Goal: Find specific page/section: Find specific page/section

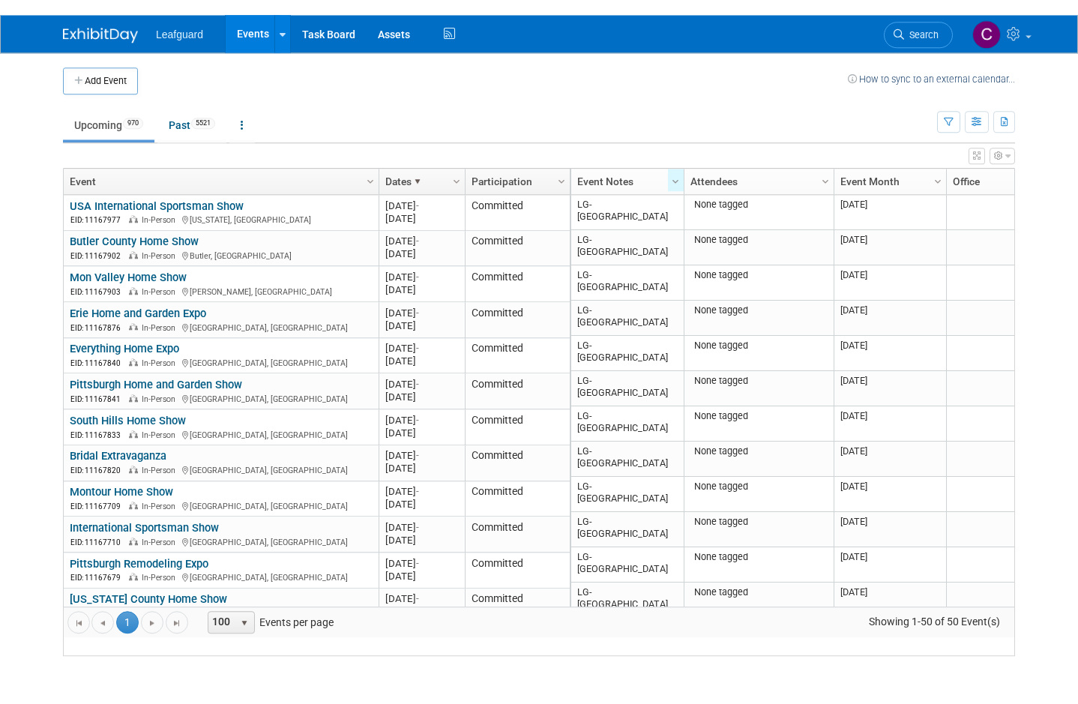
scroll to position [622, 0]
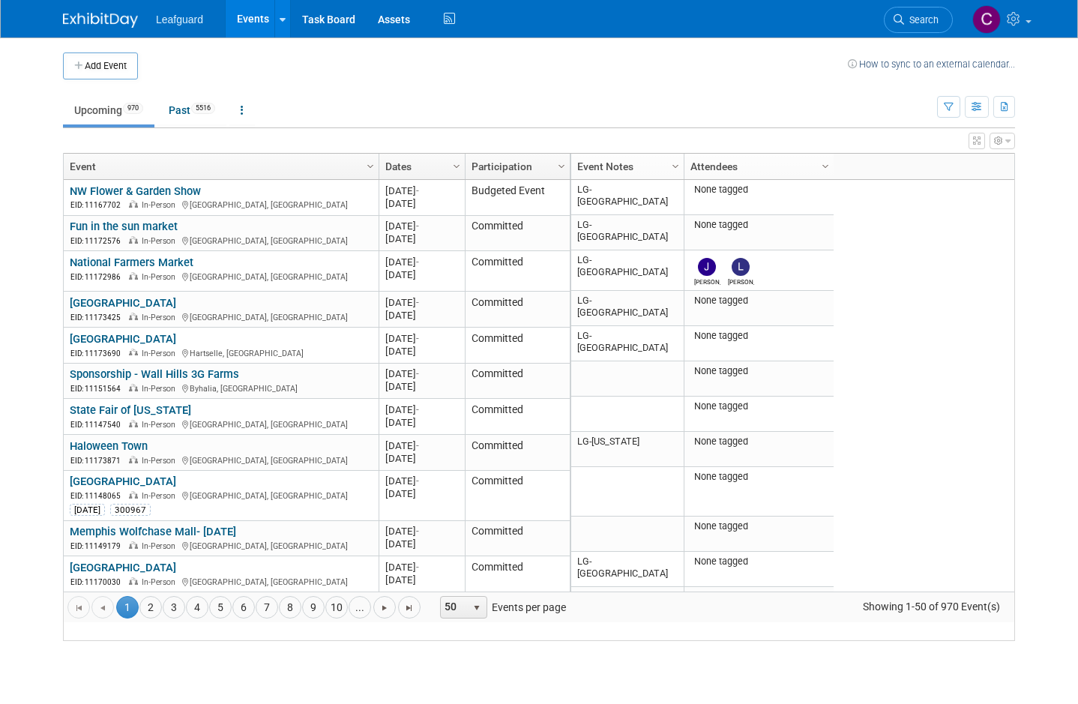
click at [170, 96] on link "Past 5516" at bounding box center [191, 110] width 69 height 28
click at [219, 115] on link "Past 5516" at bounding box center [191, 110] width 69 height 28
click at [194, 107] on link "Past 5516" at bounding box center [191, 110] width 69 height 28
click at [201, 108] on span "5516" at bounding box center [203, 108] width 24 height 11
click at [157, 96] on link "Past 5516" at bounding box center [191, 110] width 69 height 28
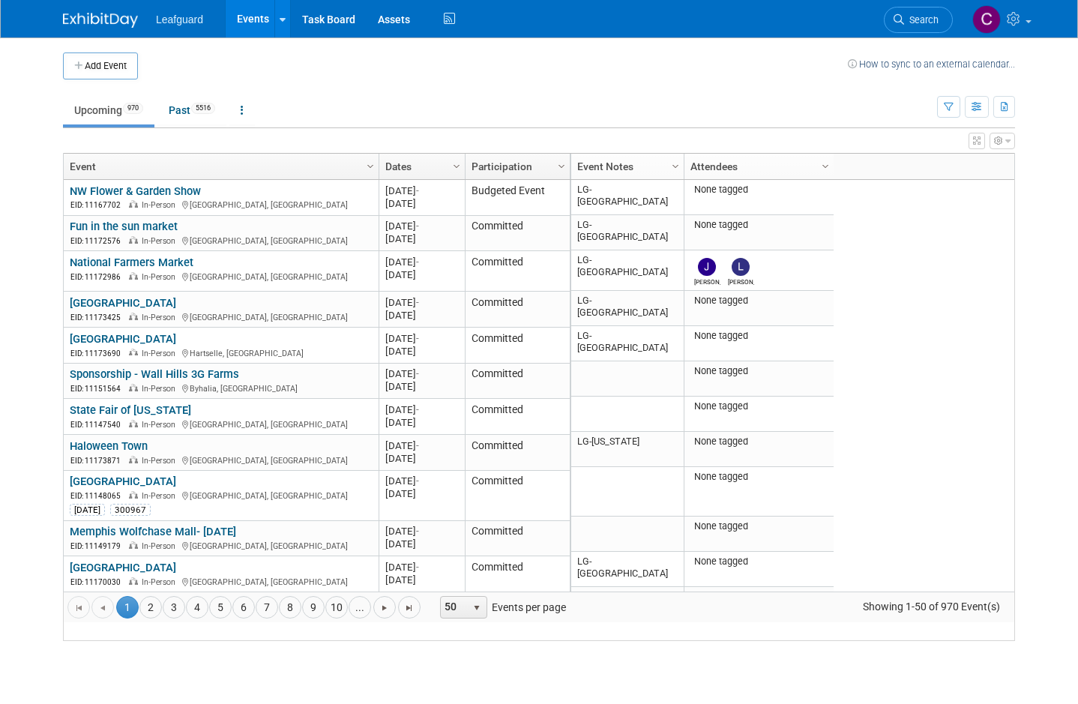
click at [157, 96] on link "Past 5516" at bounding box center [191, 110] width 69 height 28
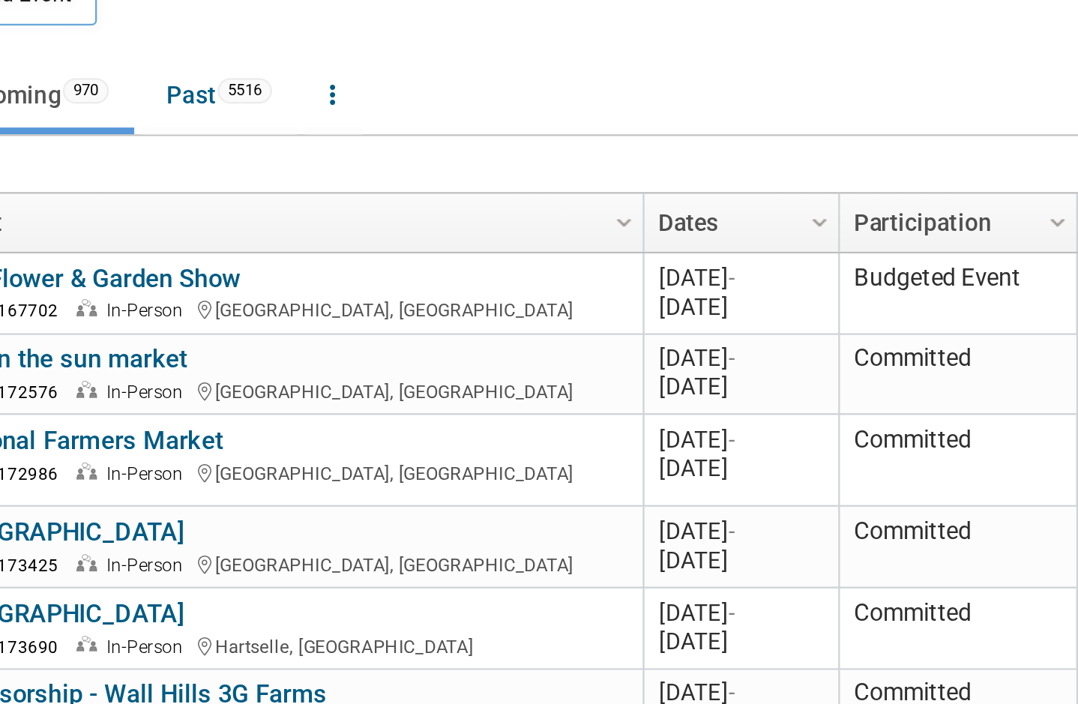
click at [179, 96] on link "Past 5516" at bounding box center [191, 110] width 69 height 28
click at [157, 96] on link "Past 5516" at bounding box center [191, 110] width 69 height 28
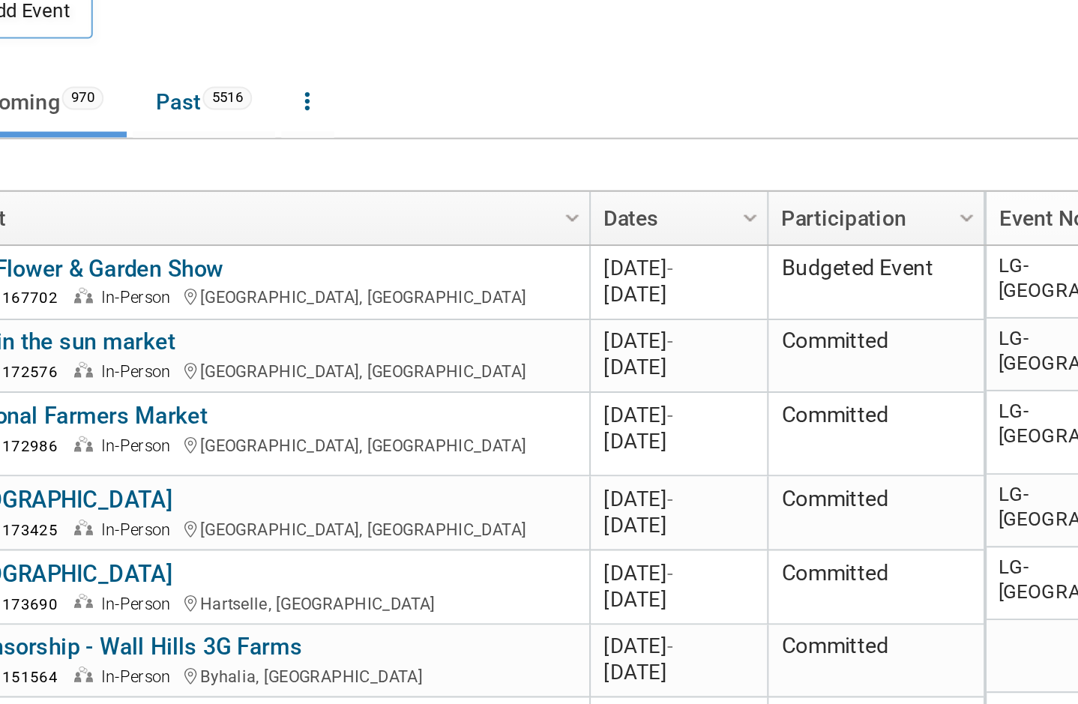
click at [191, 103] on span "5516" at bounding box center [203, 108] width 24 height 11
click at [157, 96] on link "Past 5516" at bounding box center [191, 110] width 69 height 28
click at [179, 96] on link "Past 5516" at bounding box center [191, 110] width 69 height 28
click at [157, 96] on link "Past 5516" at bounding box center [191, 110] width 69 height 28
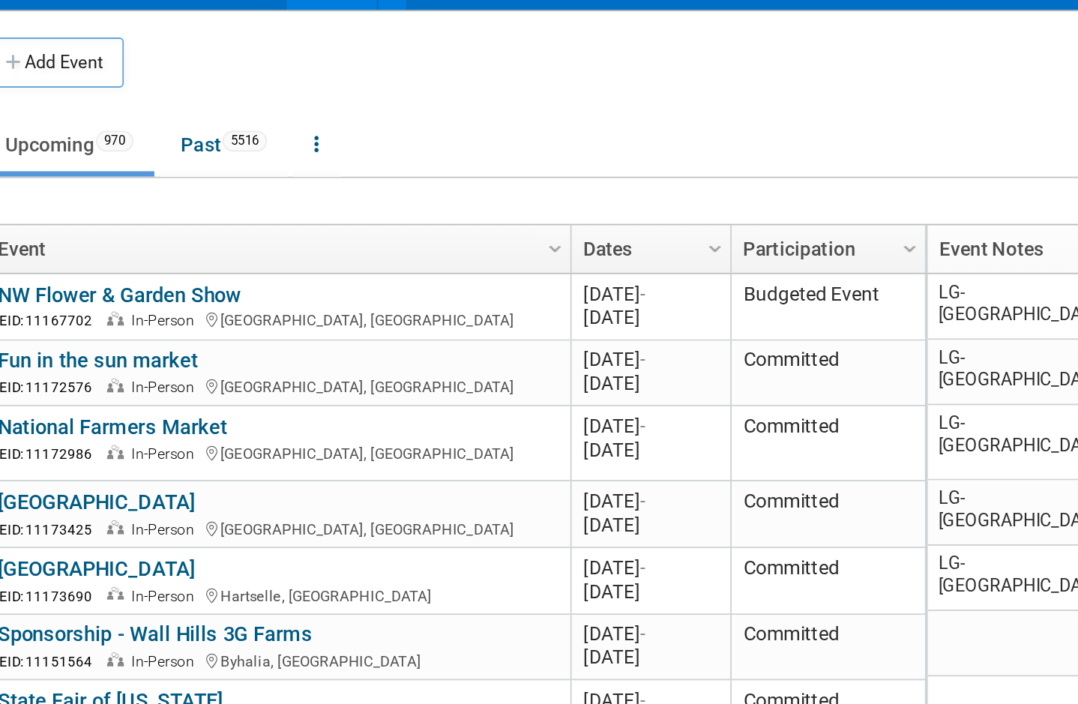
click at [157, 96] on link "Past 5516" at bounding box center [191, 110] width 69 height 28
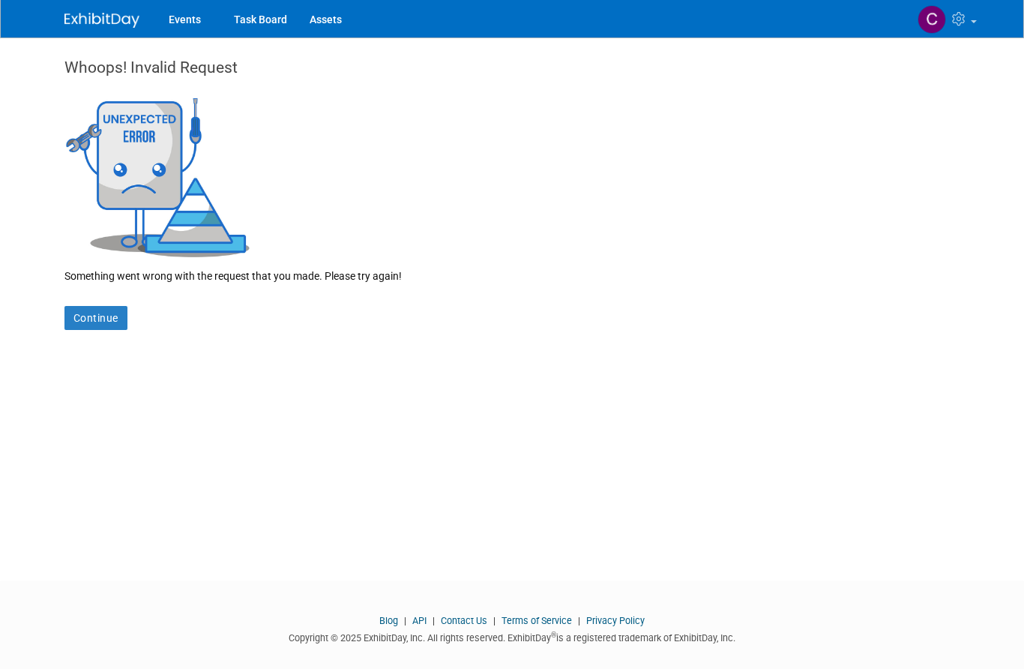
click at [93, 324] on link "Continue" at bounding box center [95, 318] width 63 height 24
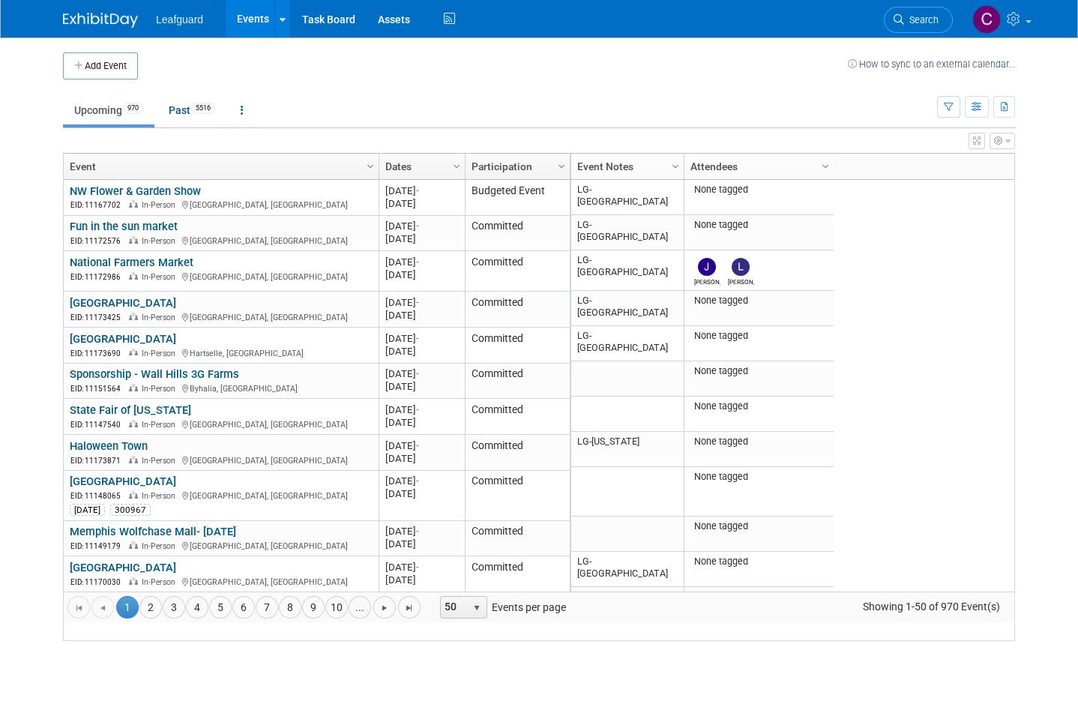
click at [185, 107] on link "Past 5516" at bounding box center [191, 110] width 69 height 28
click at [211, 115] on link "Past 5516" at bounding box center [191, 110] width 69 height 28
click at [181, 122] on link "Past 5516" at bounding box center [191, 110] width 69 height 28
click at [157, 96] on link "Past 5516" at bounding box center [191, 110] width 69 height 28
